Goal: Information Seeking & Learning: Find specific fact

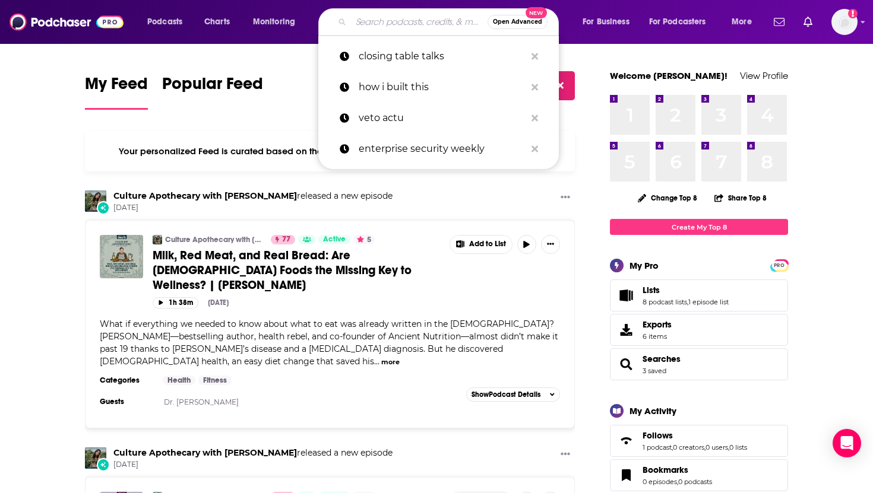
click at [400, 19] on input "Search podcasts, credits, & more..." at bounding box center [419, 21] width 137 height 19
paste input "[URL][DOMAIN_NAME]"
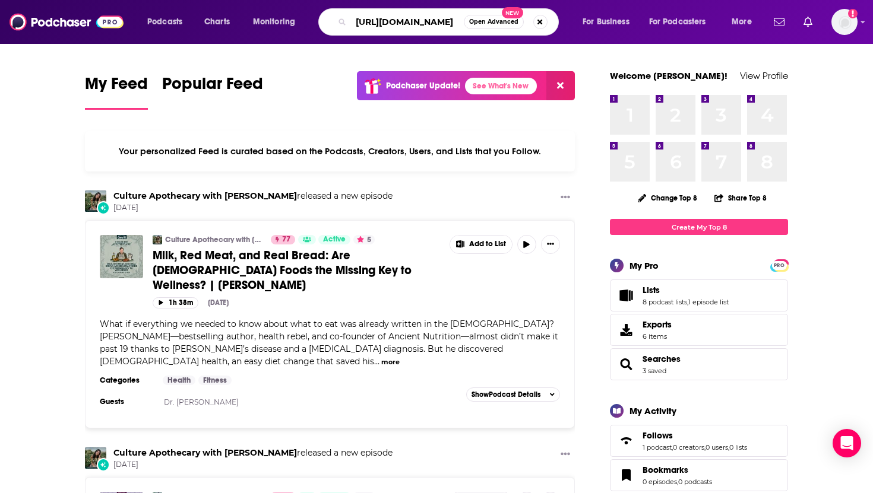
scroll to position [0, 61]
type input "[URL][DOMAIN_NAME]"
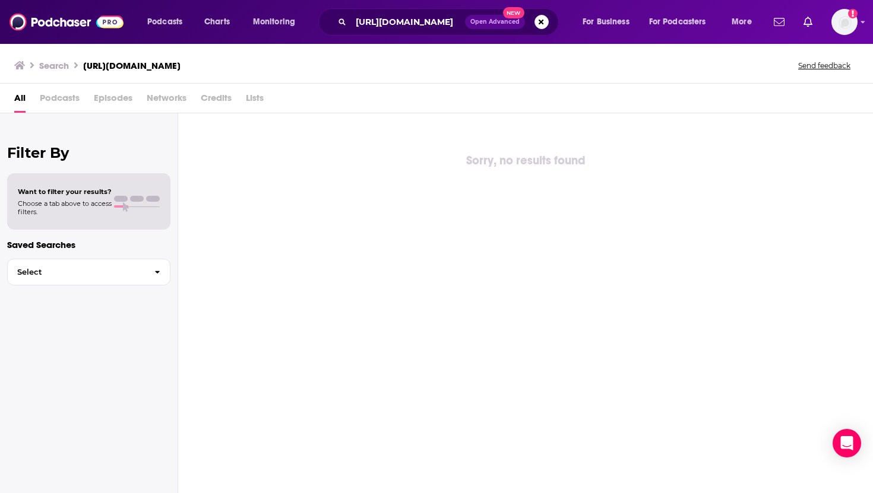
click at [57, 99] on span "Podcasts" at bounding box center [60, 100] width 40 height 24
click at [68, 92] on span "Podcasts" at bounding box center [60, 100] width 40 height 24
click at [98, 93] on span "Episodes" at bounding box center [113, 100] width 39 height 24
drag, startPoint x: 117, startPoint y: 93, endPoint x: 31, endPoint y: 93, distance: 85.5
click at [116, 93] on span "Episodes" at bounding box center [113, 100] width 39 height 24
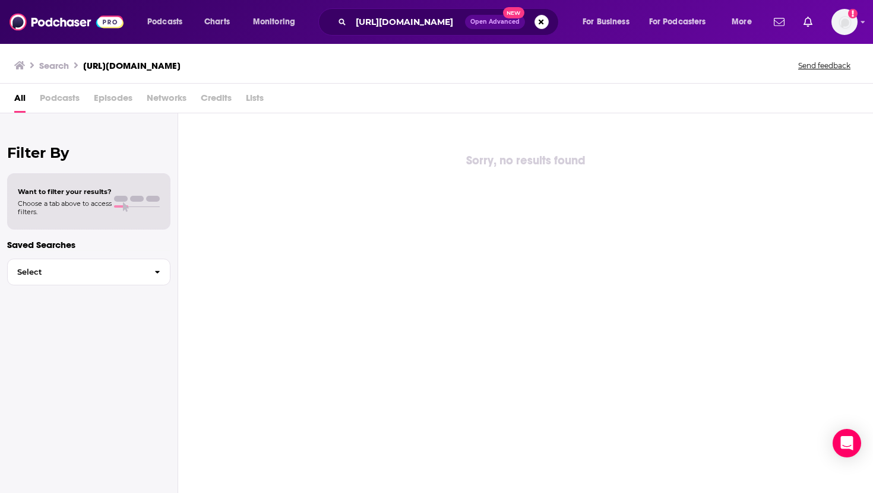
click at [31, 93] on div "All Podcasts Episodes Networks Credits Lists" at bounding box center [438, 100] width 849 height 24
click at [80, 93] on div "All Podcasts Episodes Networks Credits Lists" at bounding box center [438, 100] width 849 height 24
